Goal: Information Seeking & Learning: Learn about a topic

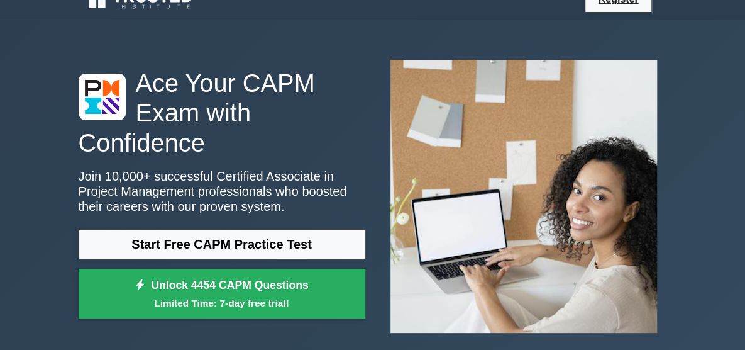
scroll to position [22, 0]
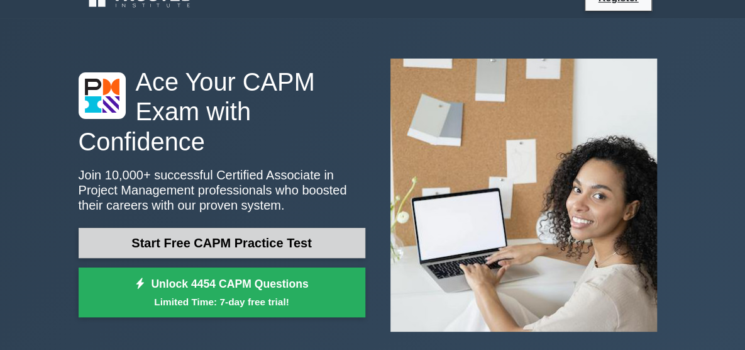
click at [303, 233] on link "Start Free CAPM Practice Test" at bounding box center [222, 243] width 287 height 30
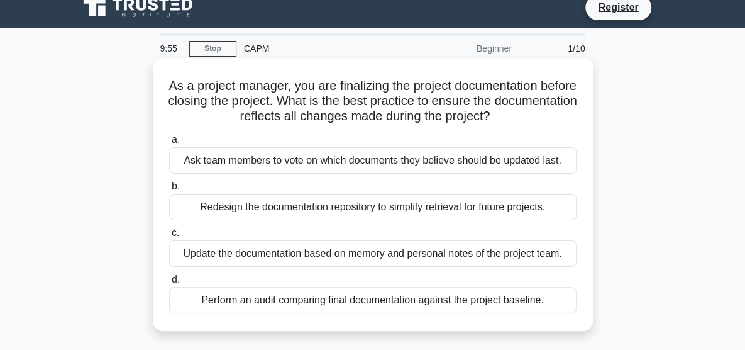
scroll to position [12, 0]
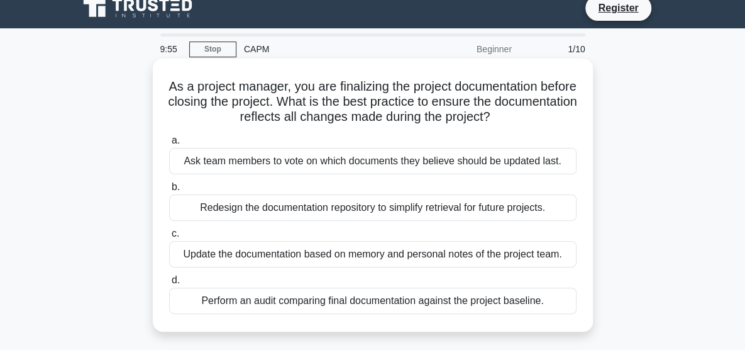
click at [250, 163] on div "Ask team members to vote on which documents they believe should be updated last." at bounding box center [373, 161] width 408 height 26
click at [169, 145] on input "a. Ask team members to vote on which documents they believe should be updated l…" at bounding box center [169, 141] width 0 height 8
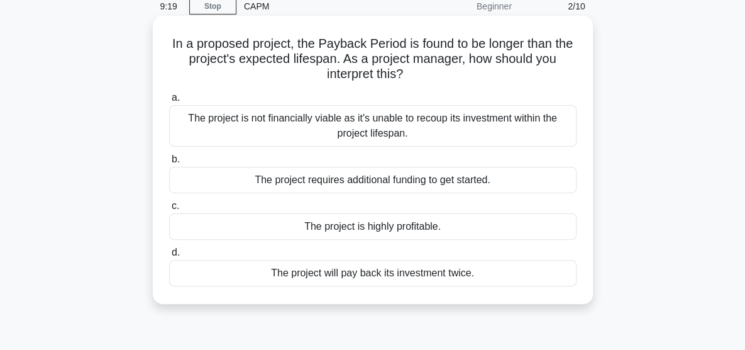
scroll to position [64, 0]
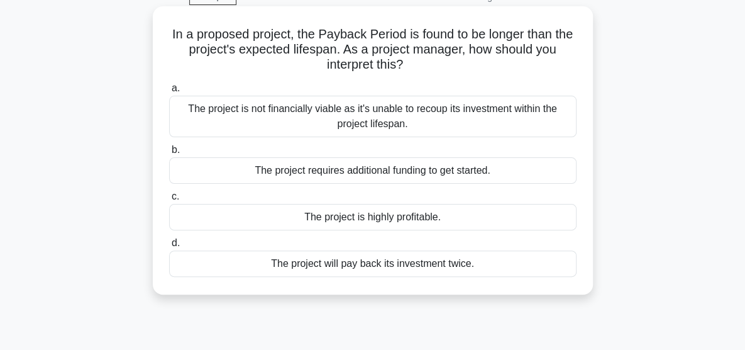
click at [229, 114] on div "The project is not financially viable as it's unable to recoup its investment w…" at bounding box center [373, 117] width 408 height 42
click at [169, 92] on input "a. The project is not financially viable as it's unable to recoup its investmen…" at bounding box center [169, 88] width 0 height 8
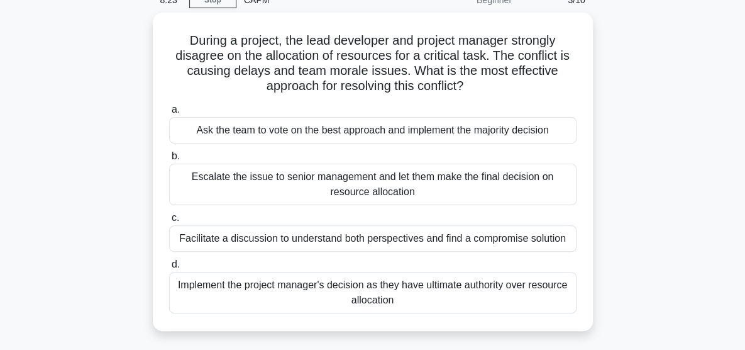
scroll to position [62, 0]
click at [138, 125] on div "During a project, the lead developer and project manager strongly disagree on t…" at bounding box center [373, 178] width 604 height 333
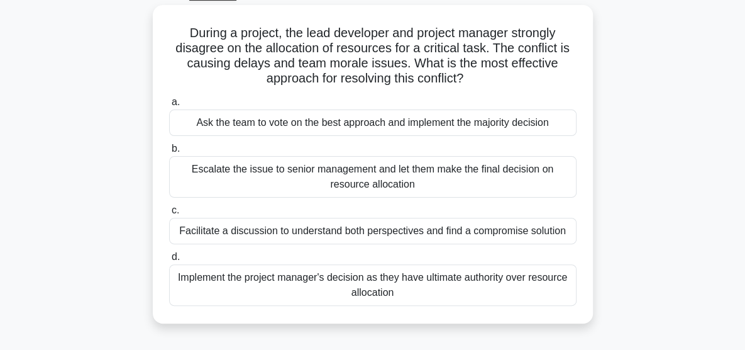
scroll to position [69, 0]
click at [138, 125] on div "During a project, the lead developer and project manager strongly disagree on t…" at bounding box center [373, 170] width 604 height 333
click at [145, 135] on div "During a project, the lead developer and project manager strongly disagree on t…" at bounding box center [373, 170] width 604 height 333
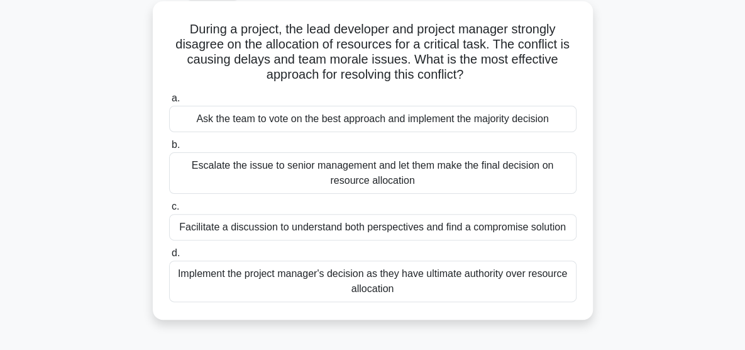
click at [290, 281] on div "Implement the project manager's decision as they have ultimate authority over r…" at bounding box center [373, 281] width 408 height 42
click at [169, 257] on input "d. Implement the project manager's decision as they have ultimate authority ove…" at bounding box center [169, 253] width 0 height 8
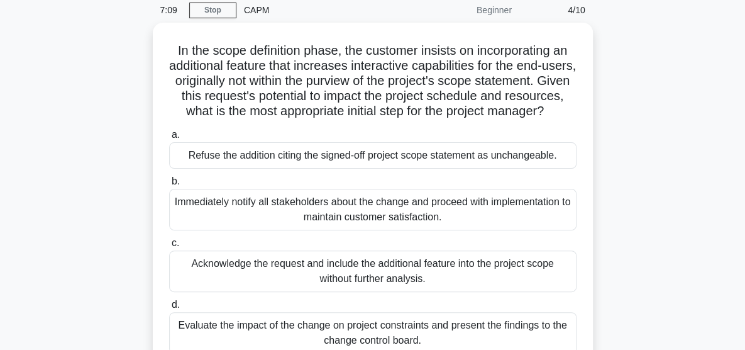
scroll to position [52, 0]
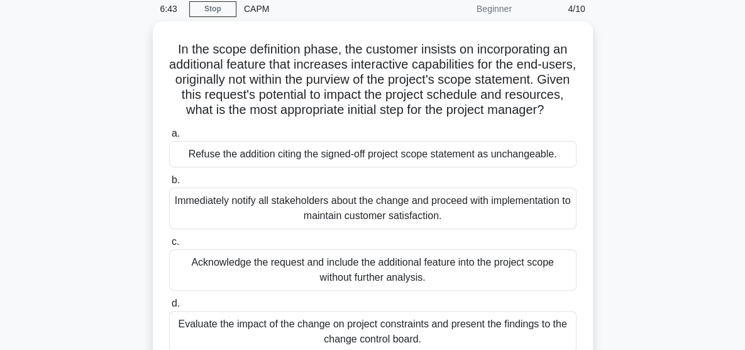
click at [137, 146] on div "In the scope definition phase, the customer insists on incorporating an additio…" at bounding box center [373, 203] width 604 height 364
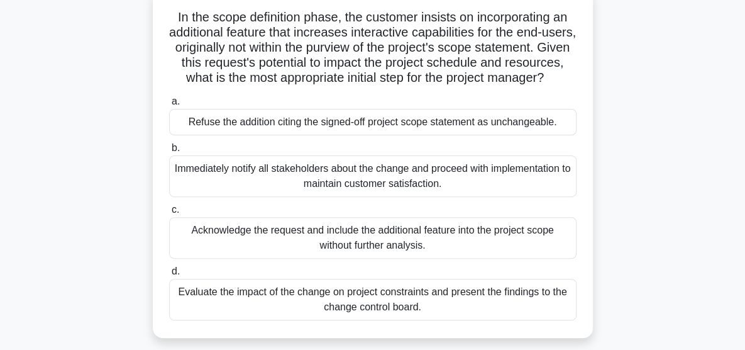
scroll to position [85, 0]
click at [137, 146] on div "In the scope definition phase, the customer insists on incorporating an additio…" at bounding box center [373, 171] width 604 height 364
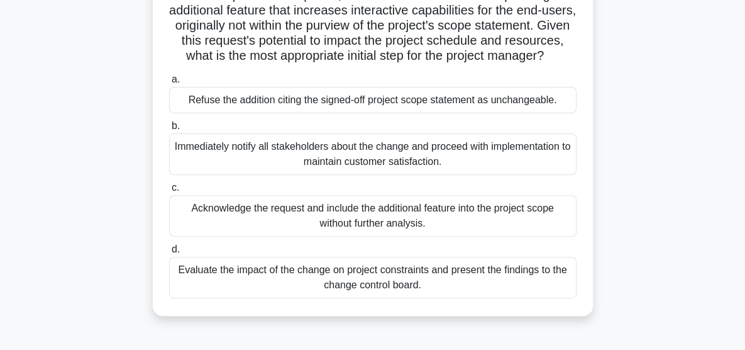
scroll to position [108, 0]
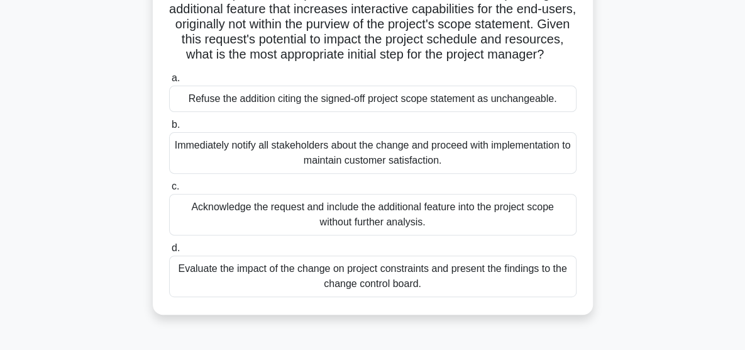
click at [137, 146] on div "In the scope definition phase, the customer insists on incorporating an additio…" at bounding box center [373, 148] width 604 height 364
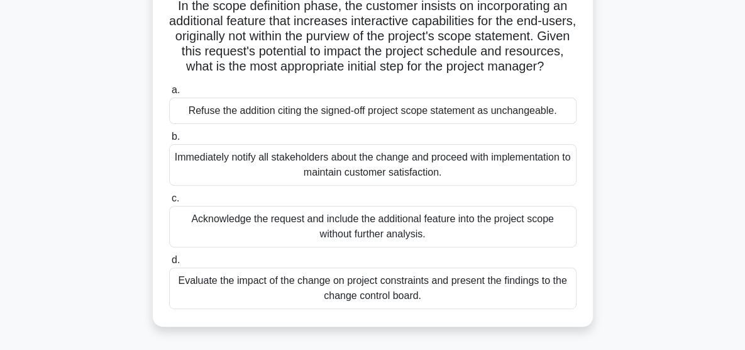
scroll to position [95, 0]
click at [137, 146] on div "In the scope definition phase, the customer insists on incorporating an additio…" at bounding box center [373, 161] width 604 height 364
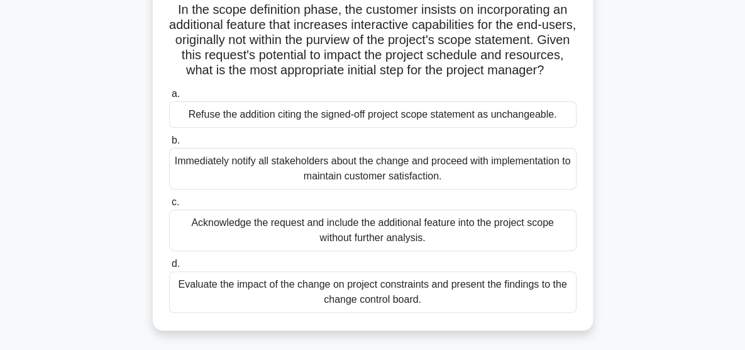
scroll to position [91, 0]
click at [137, 146] on div "In the scope definition phase, the customer insists on incorporating an additio…" at bounding box center [373, 164] width 604 height 364
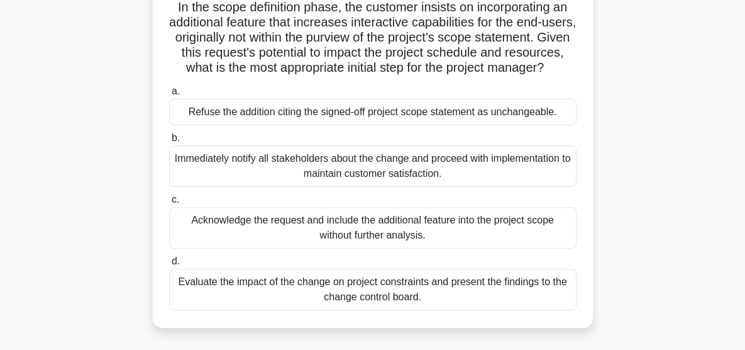
click at [224, 294] on div "Evaluate the impact of the change on project constraints and present the findin…" at bounding box center [373, 290] width 408 height 42
click at [169, 265] on input "d. Evaluate the impact of the change on project constraints and present the fin…" at bounding box center [169, 261] width 0 height 8
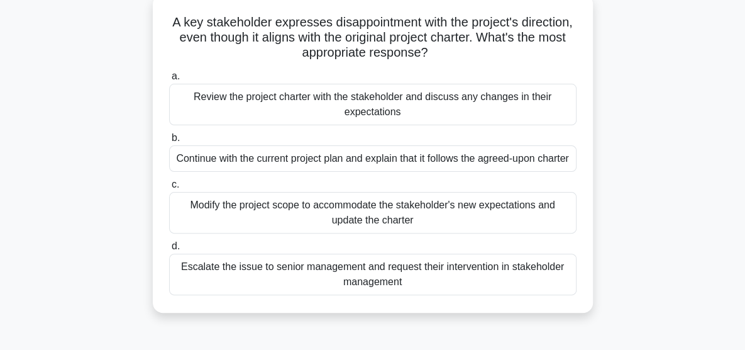
scroll to position [75, 0]
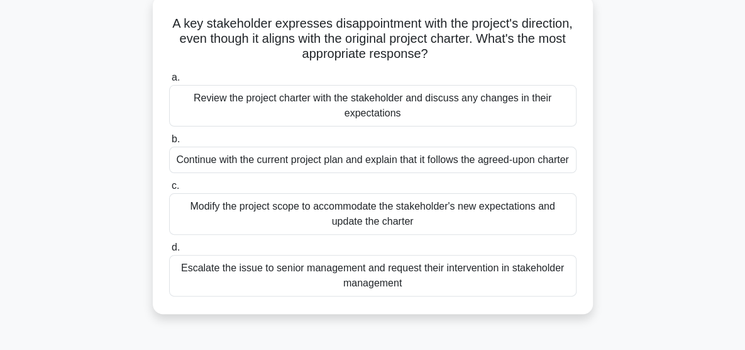
click at [279, 101] on div "Review the project charter with the stakeholder and discuss any changes in thei…" at bounding box center [373, 106] width 408 height 42
click at [169, 82] on input "a. Review the project charter with the stakeholder and discuss any changes in t…" at bounding box center [169, 78] width 0 height 8
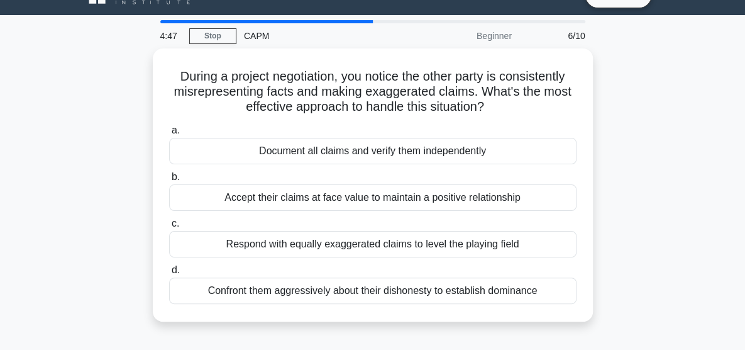
scroll to position [31, 0]
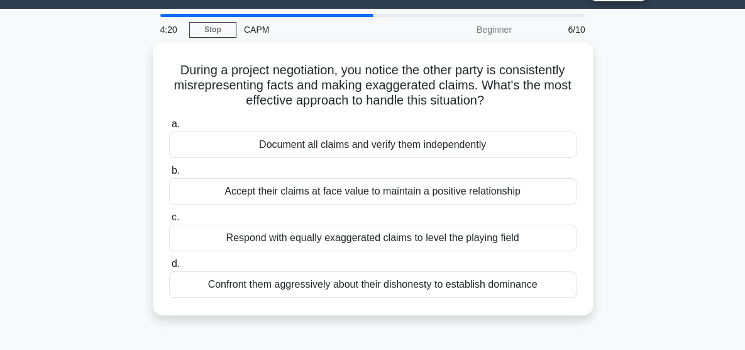
click at [138, 165] on div "During a project negotiation, you notice the other party is consistently misrep…" at bounding box center [373, 186] width 604 height 288
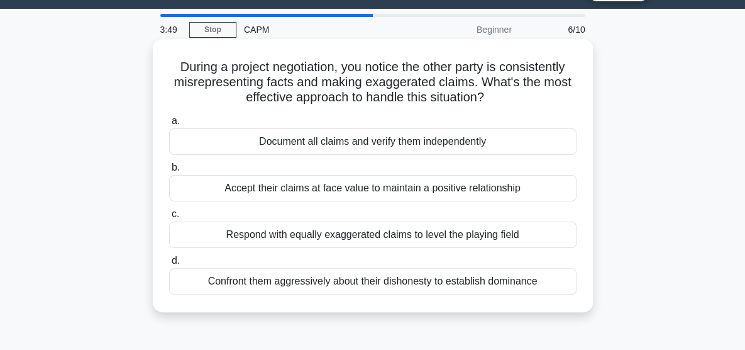
click at [201, 148] on div "Document all claims and verify them independently" at bounding box center [373, 141] width 408 height 26
click at [169, 125] on input "a. Document all claims and verify them independently" at bounding box center [169, 121] width 0 height 8
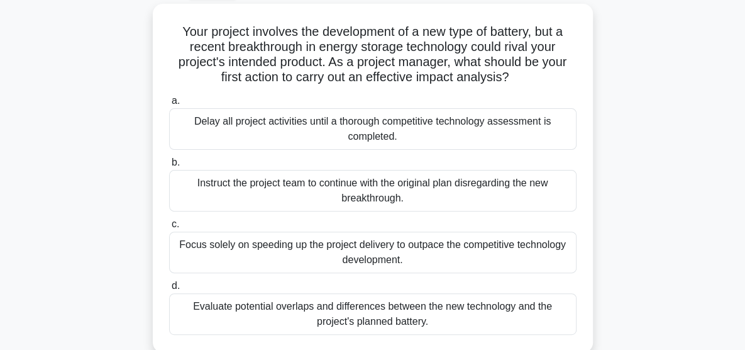
scroll to position [80, 0]
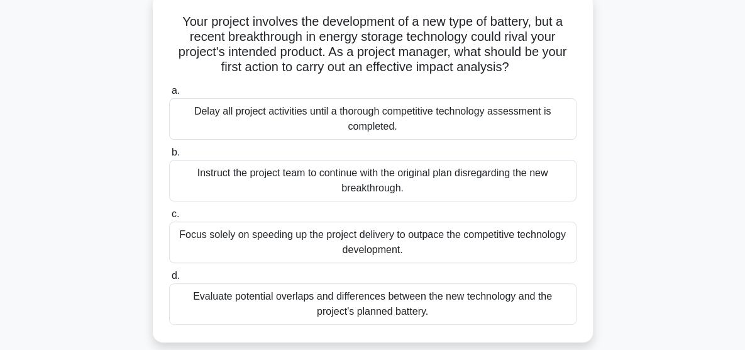
click at [112, 173] on div "Your project involves the development of a new type of battery, but a recent br…" at bounding box center [373, 176] width 604 height 364
click at [130, 167] on div "Your project involves the development of a new type of battery, but a recent br…" at bounding box center [373, 176] width 604 height 364
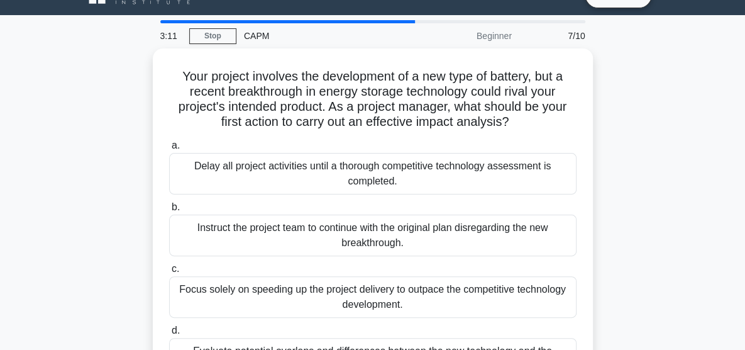
scroll to position [25, 0]
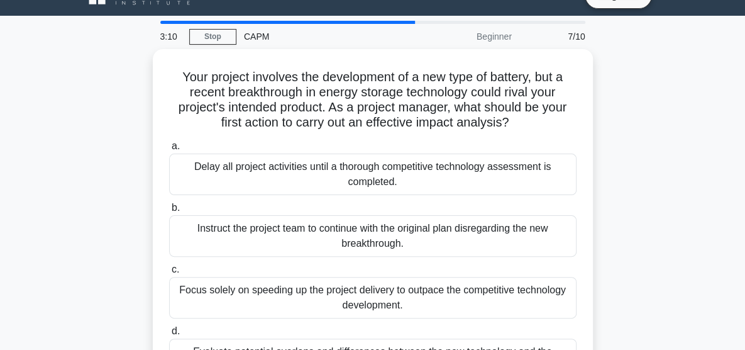
click at [138, 103] on div "Your project involves the development of a new type of battery, but a recent br…" at bounding box center [373, 231] width 604 height 364
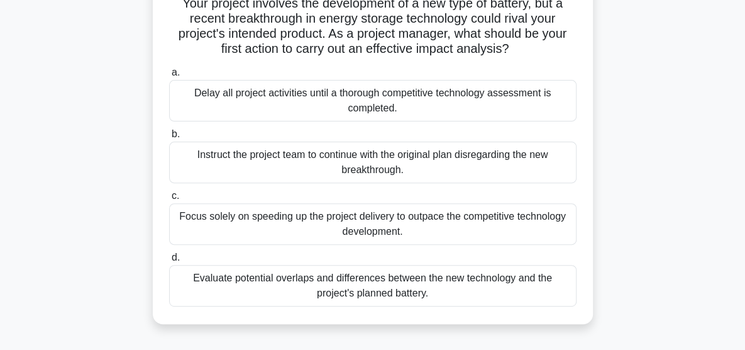
scroll to position [102, 0]
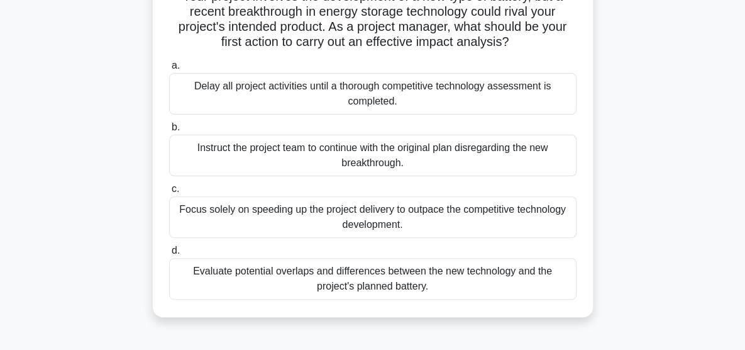
click at [230, 271] on div "Evaluate potential overlaps and differences between the new technology and the …" at bounding box center [373, 279] width 408 height 42
click at [169, 255] on input "d. Evaluate potential overlaps and differences between the new technology and t…" at bounding box center [169, 251] width 0 height 8
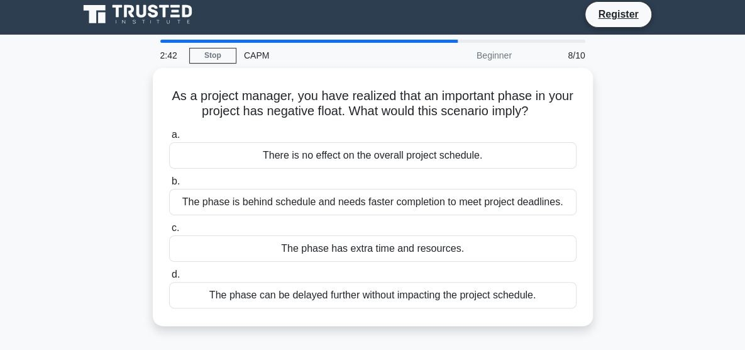
scroll to position [0, 0]
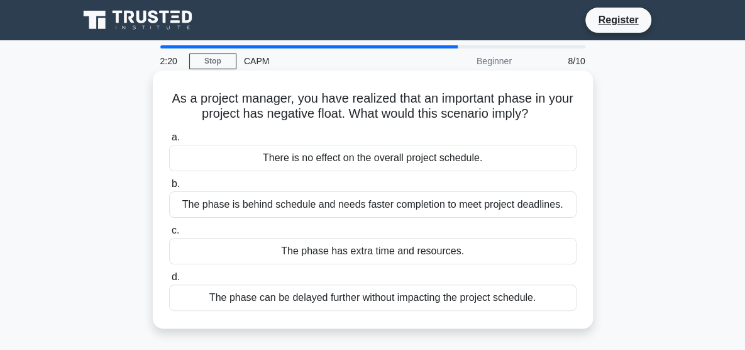
click at [270, 209] on div "The phase is behind schedule and needs faster completion to meet project deadli…" at bounding box center [373, 204] width 408 height 26
click at [169, 188] on input "b. The phase is behind schedule and needs faster completion to meet project dea…" at bounding box center [169, 184] width 0 height 8
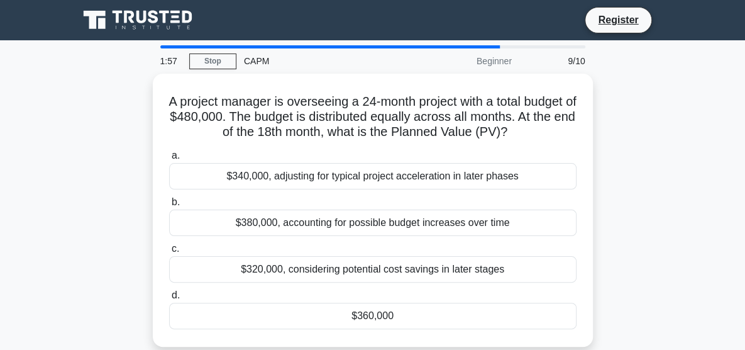
click at [139, 212] on div "A project manager is overseeing a 24-month project with a total budget of $480,…" at bounding box center [373, 218] width 604 height 288
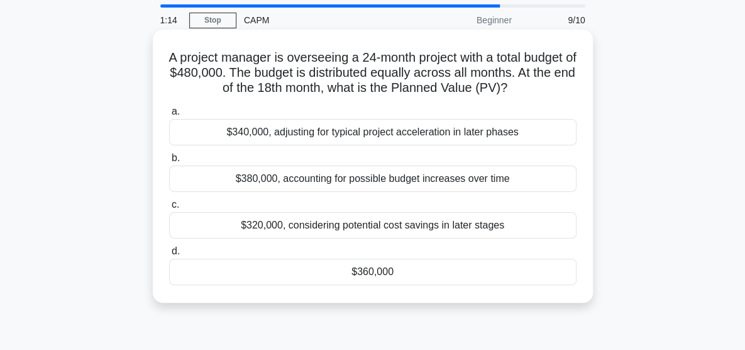
scroll to position [40, 0]
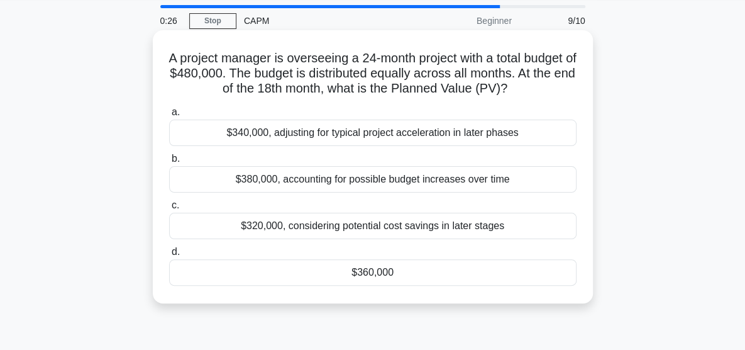
click at [278, 281] on div "$360,000" at bounding box center [373, 272] width 408 height 26
click at [169, 256] on input "d. $360,000" at bounding box center [169, 252] width 0 height 8
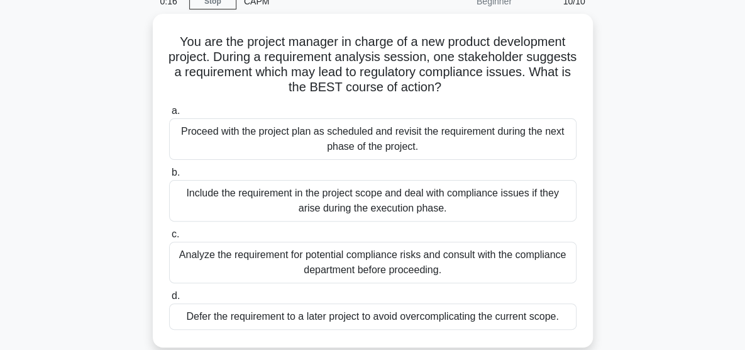
scroll to position [61, 0]
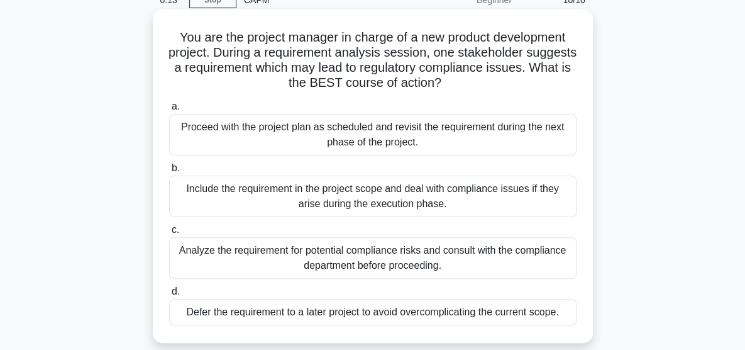
click at [233, 262] on div "Analyze the requirement for potential compliance risks and consult with the com…" at bounding box center [373, 258] width 408 height 42
click at [169, 234] on input "c. Analyze the requirement for potential compliance risks and consult with the …" at bounding box center [169, 230] width 0 height 8
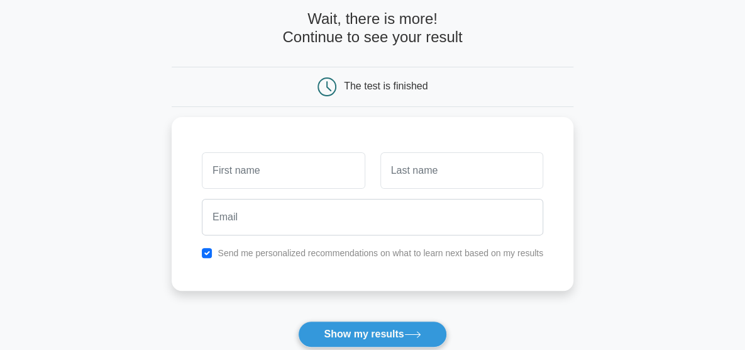
scroll to position [62, 0]
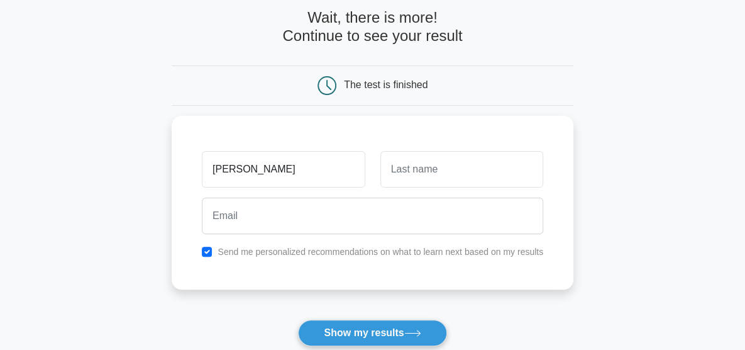
type input "matteo"
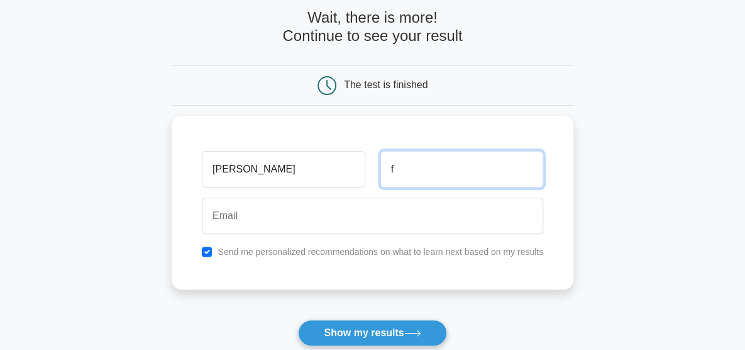
type input "f"
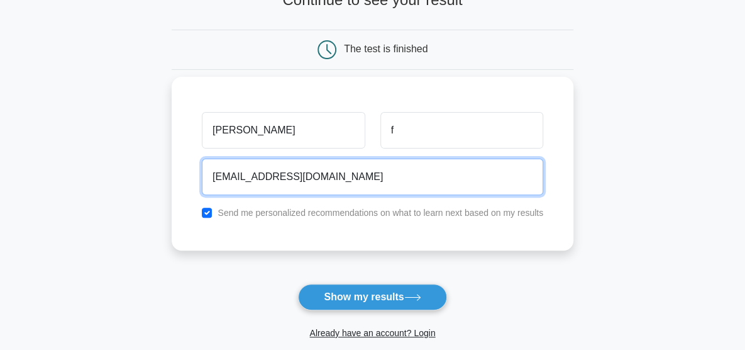
scroll to position [98, 0]
type input "mfavaloro02@gmail.com"
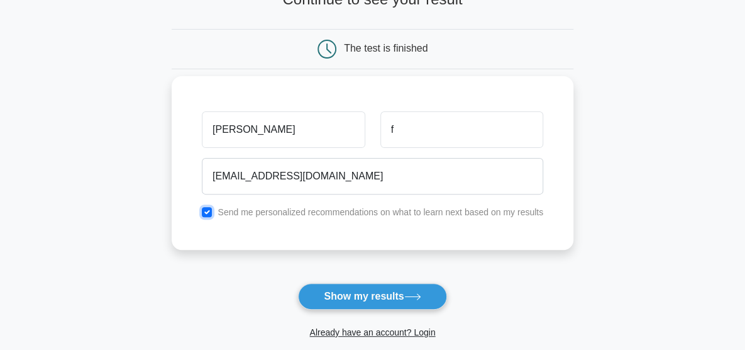
click at [207, 209] on input "checkbox" at bounding box center [207, 212] width 10 height 10
checkbox input "false"
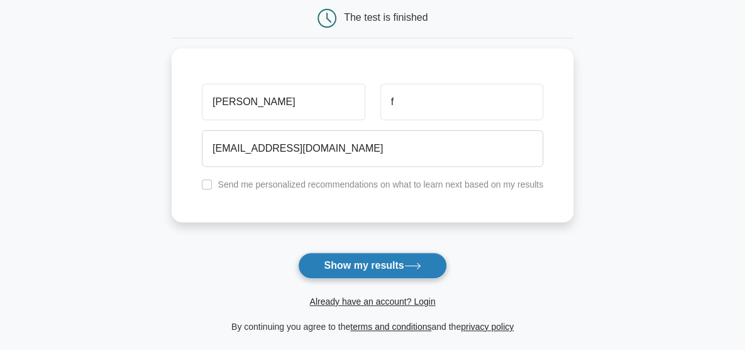
click at [337, 265] on button "Show my results" at bounding box center [372, 265] width 148 height 26
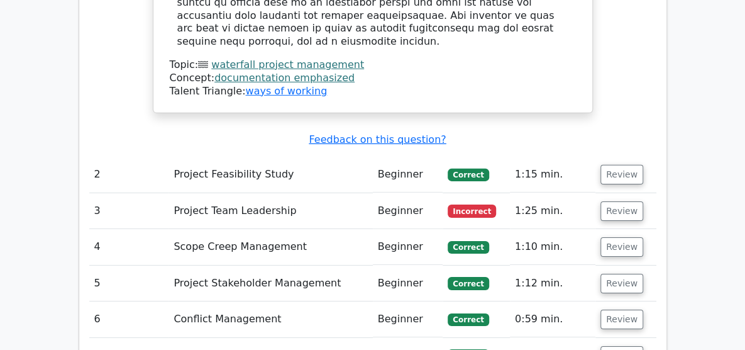
scroll to position [1727, 0]
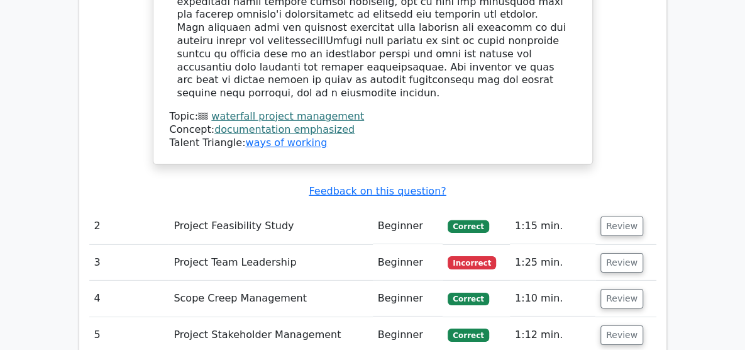
click at [169, 245] on td "Project Team Leadership" at bounding box center [271, 263] width 204 height 36
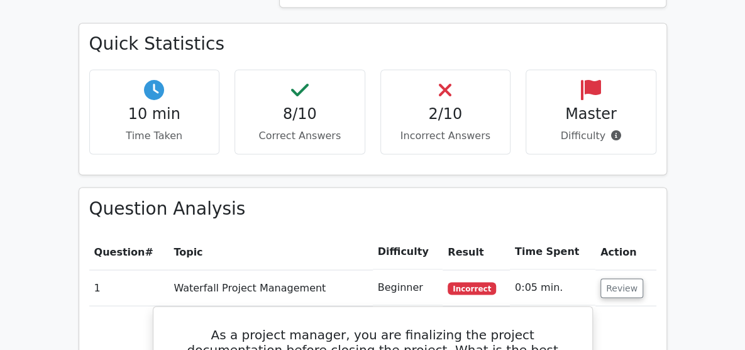
scroll to position [918, 0]
click at [117, 269] on td "1" at bounding box center [129, 287] width 80 height 36
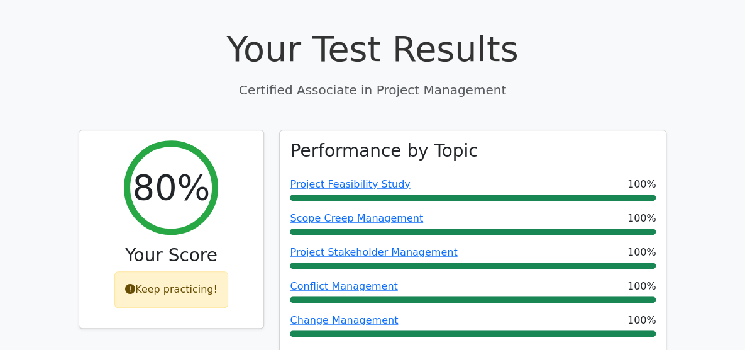
scroll to position [521, 0]
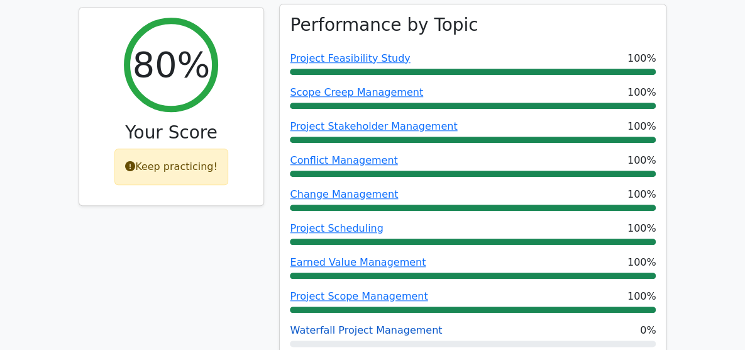
click at [312, 324] on link "Waterfall Project Management" at bounding box center [366, 330] width 152 height 12
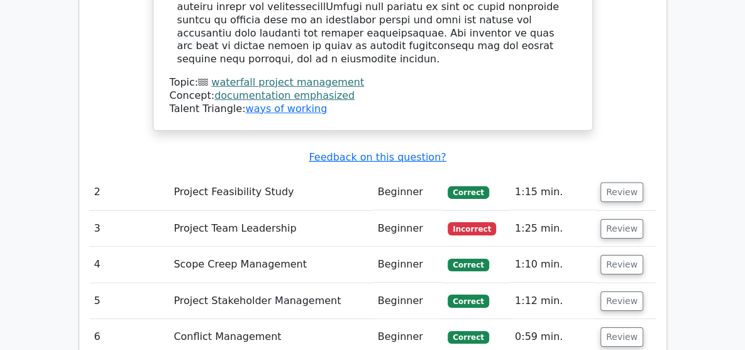
scroll to position [1768, 0]
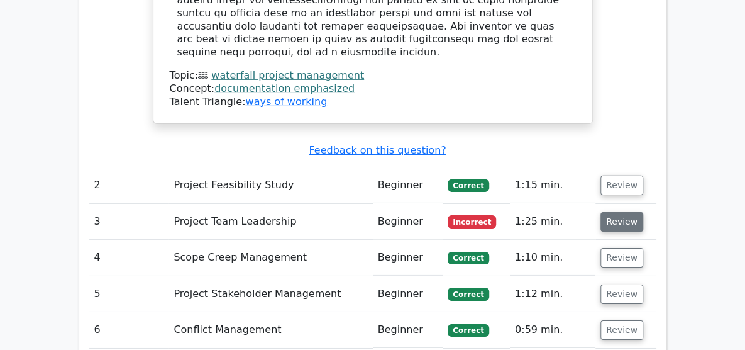
click at [644, 212] on button "Review" at bounding box center [622, 222] width 43 height 20
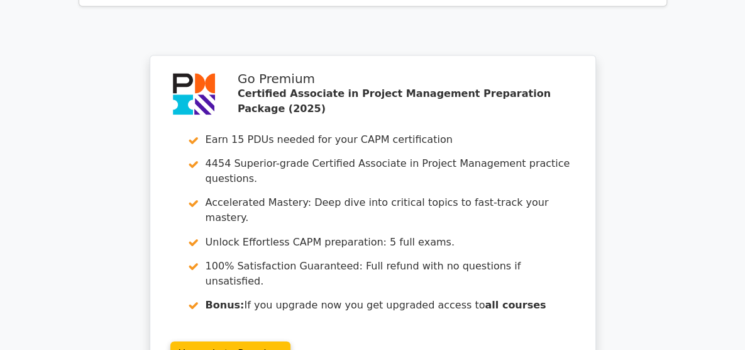
scroll to position [3131, 0]
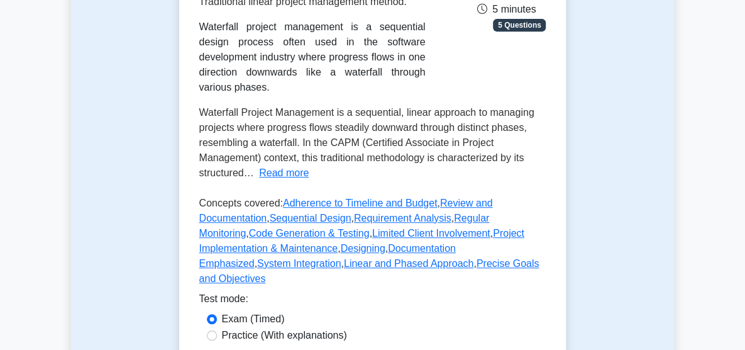
scroll to position [259, 0]
